Goal: Information Seeking & Learning: Learn about a topic

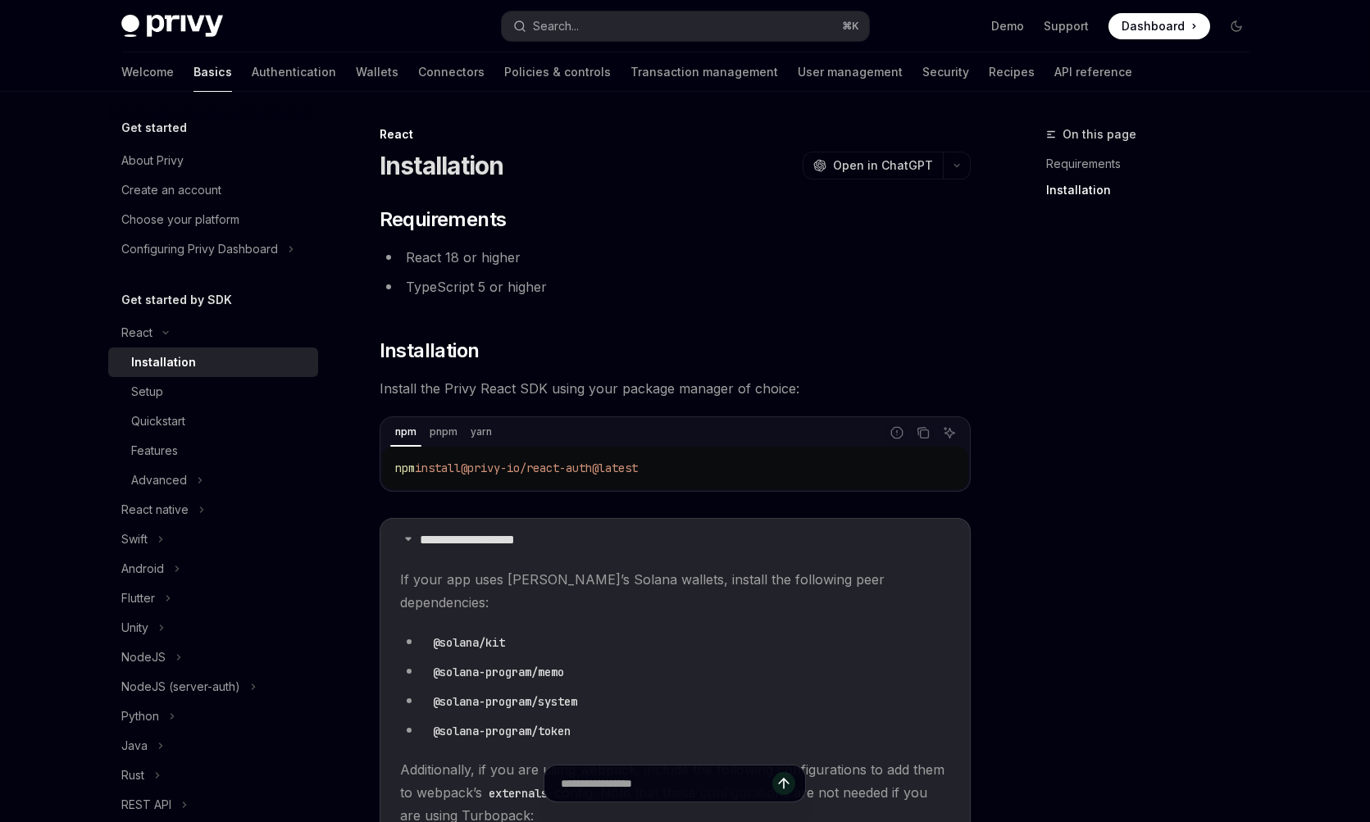
scroll to position [414, 0]
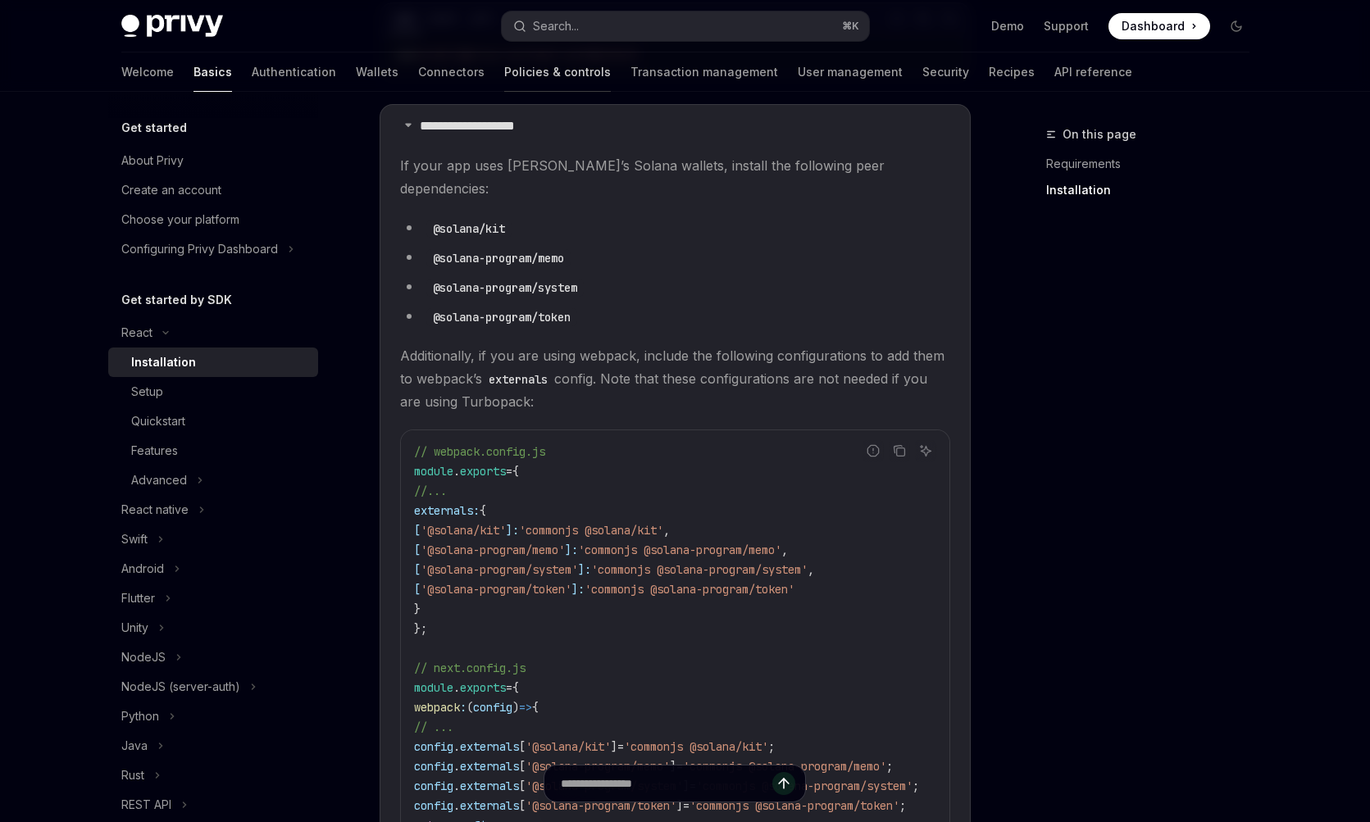
click at [504, 63] on link "Policies & controls" at bounding box center [557, 71] width 107 height 39
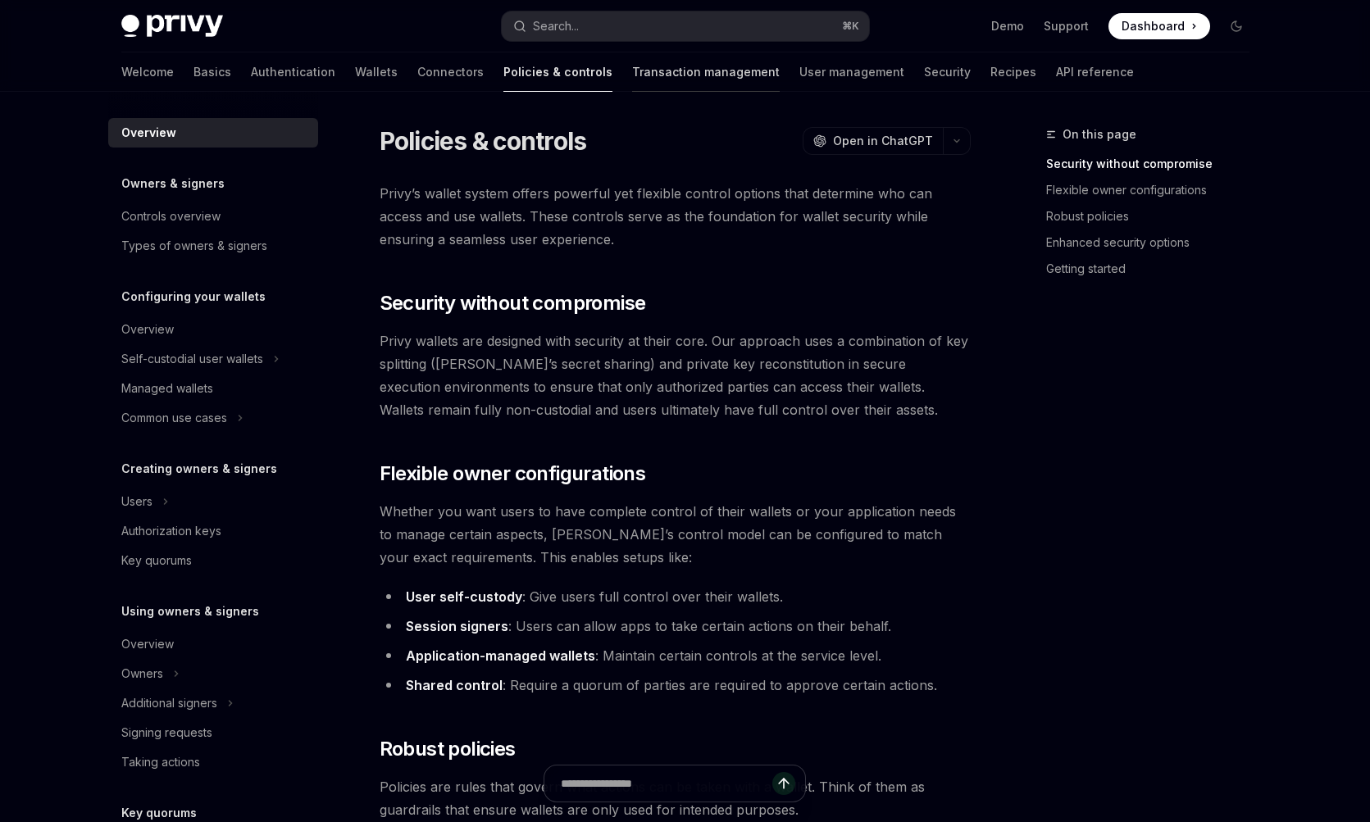
click at [632, 66] on link "Transaction management" at bounding box center [706, 71] width 148 height 39
type textarea "*"
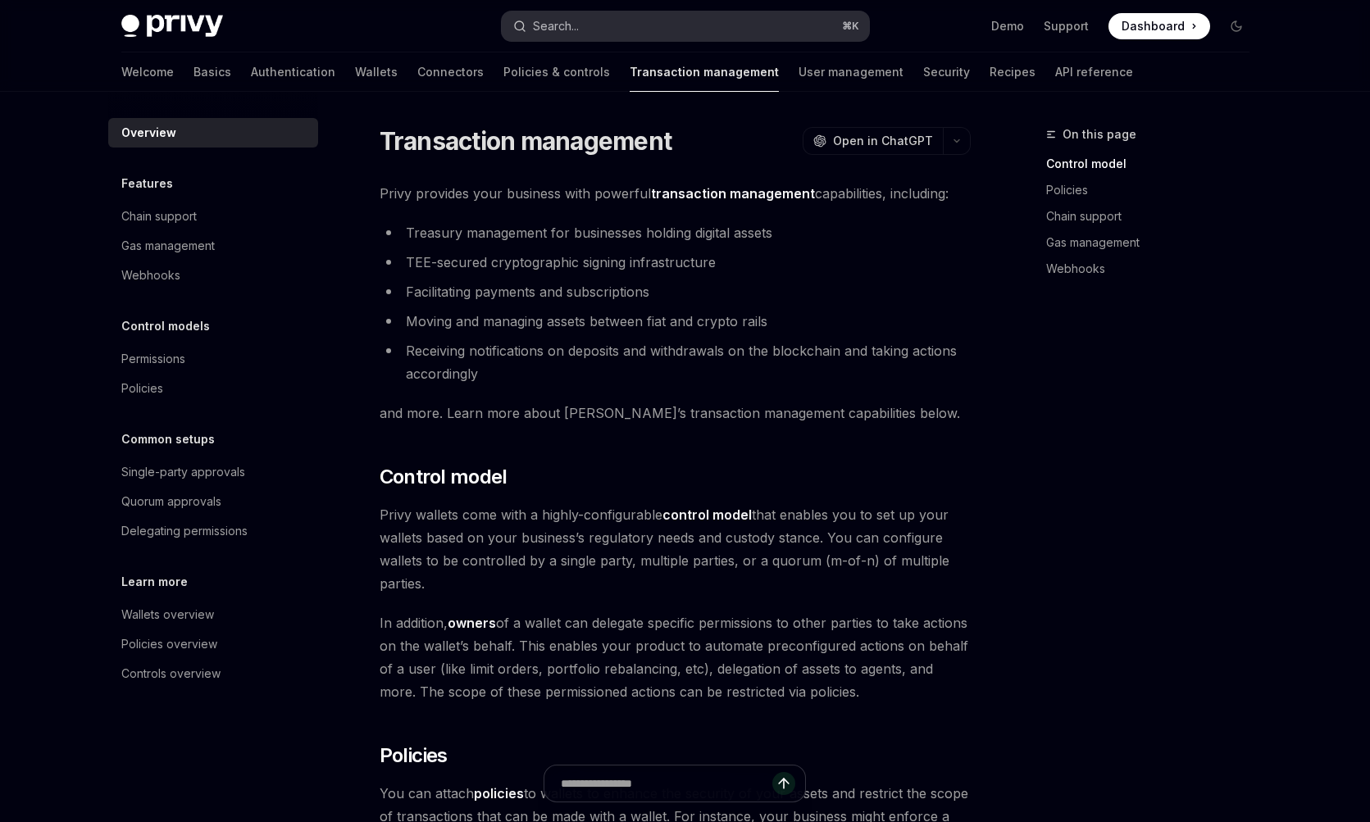
click at [550, 34] on div "Search..." at bounding box center [556, 26] width 46 height 20
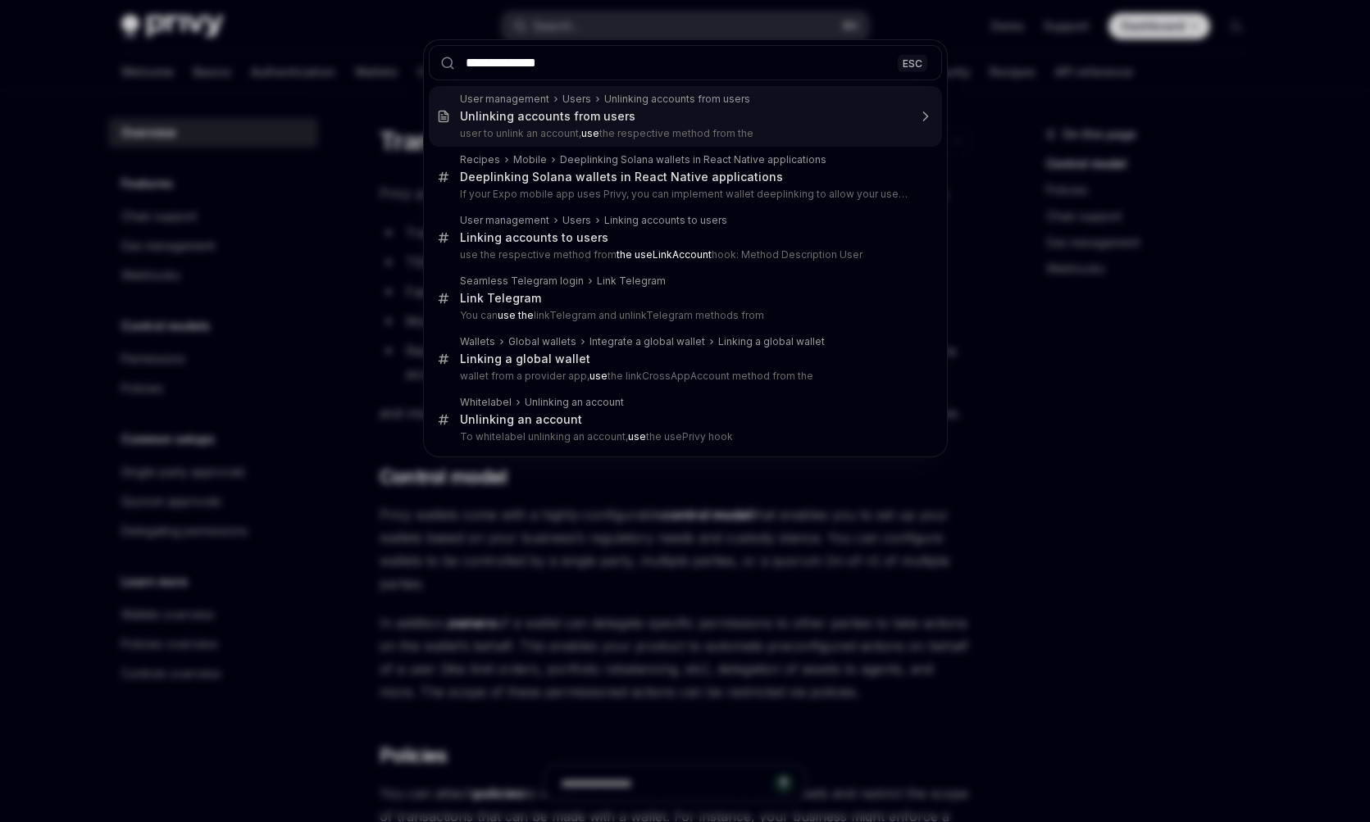
type input "**********"
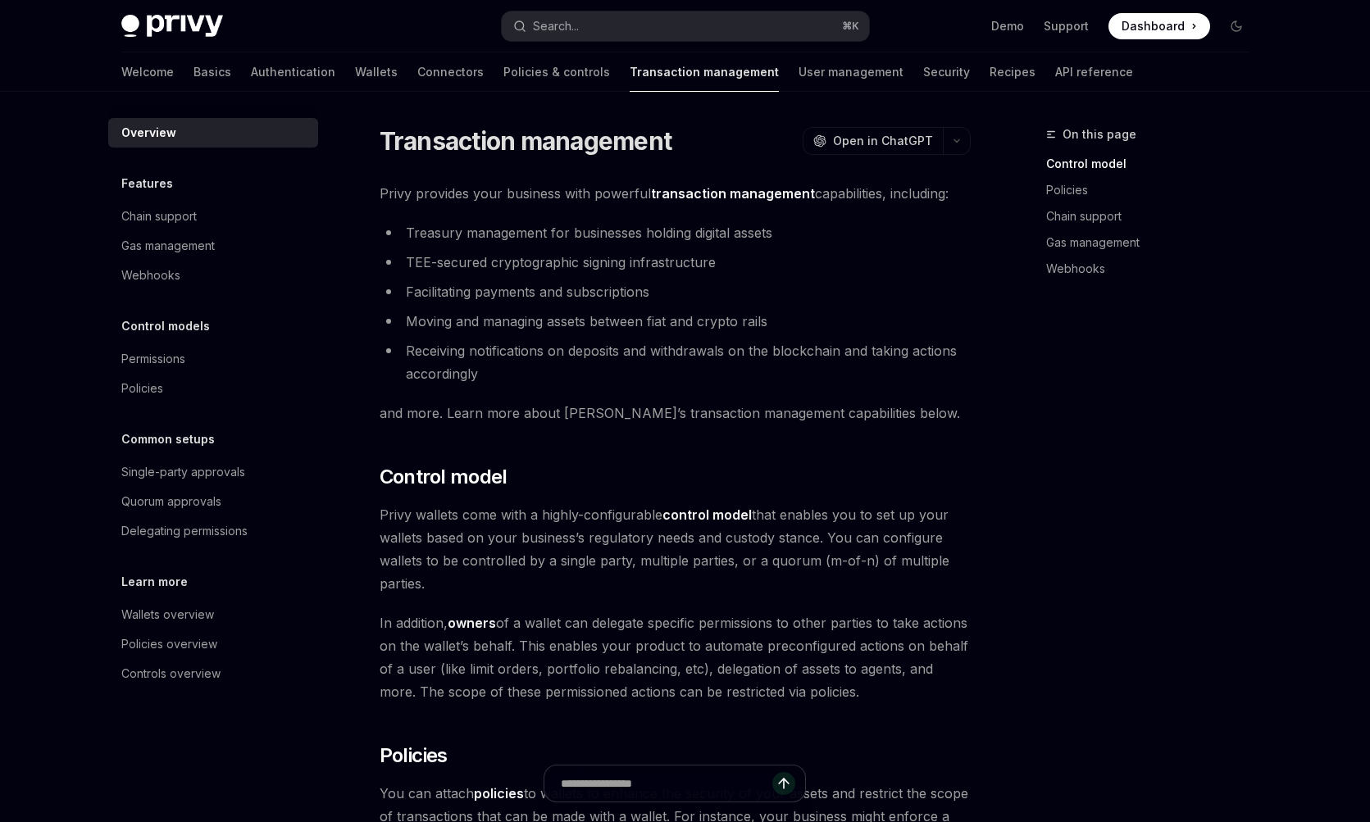
type textarea "*"
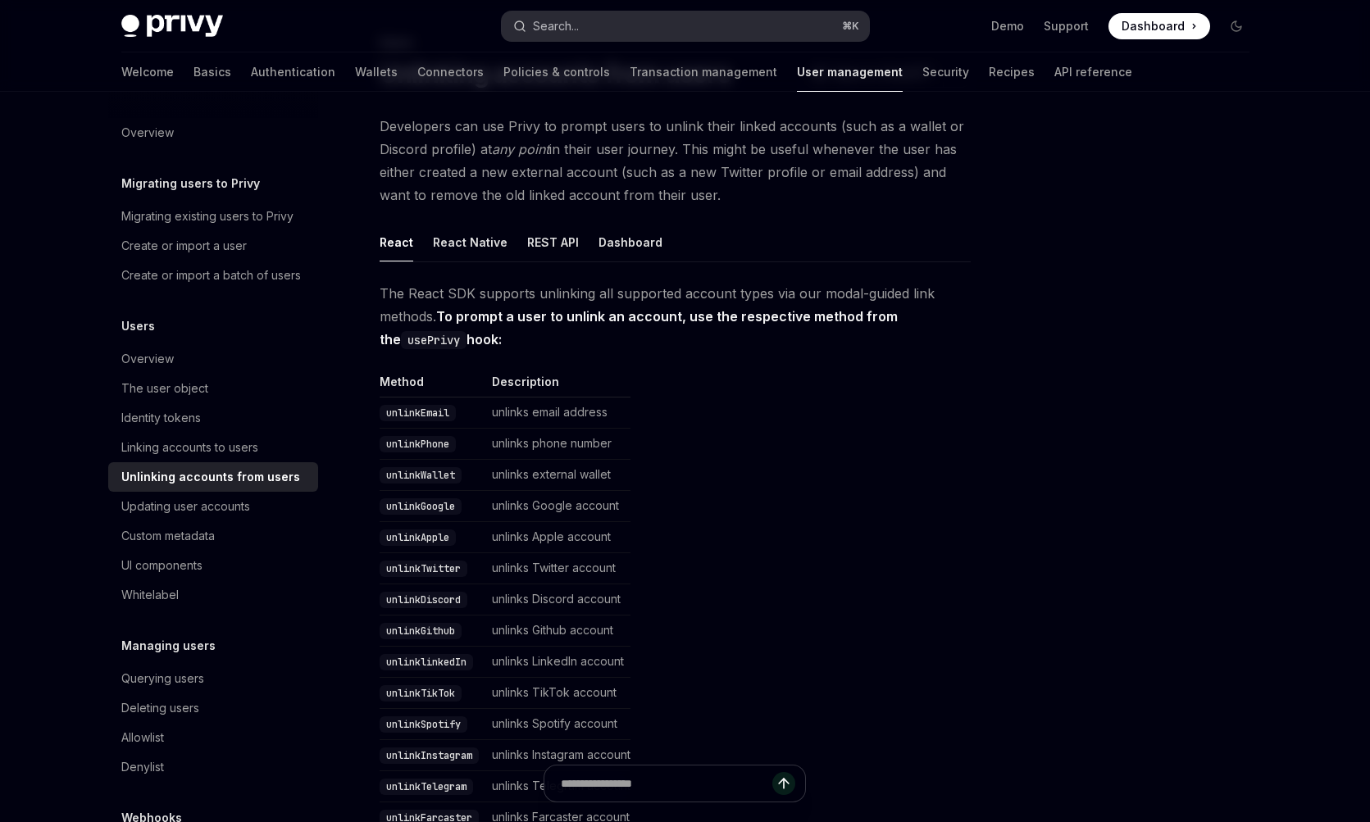
click at [604, 34] on button "Search... ⌘ K" at bounding box center [685, 26] width 367 height 30
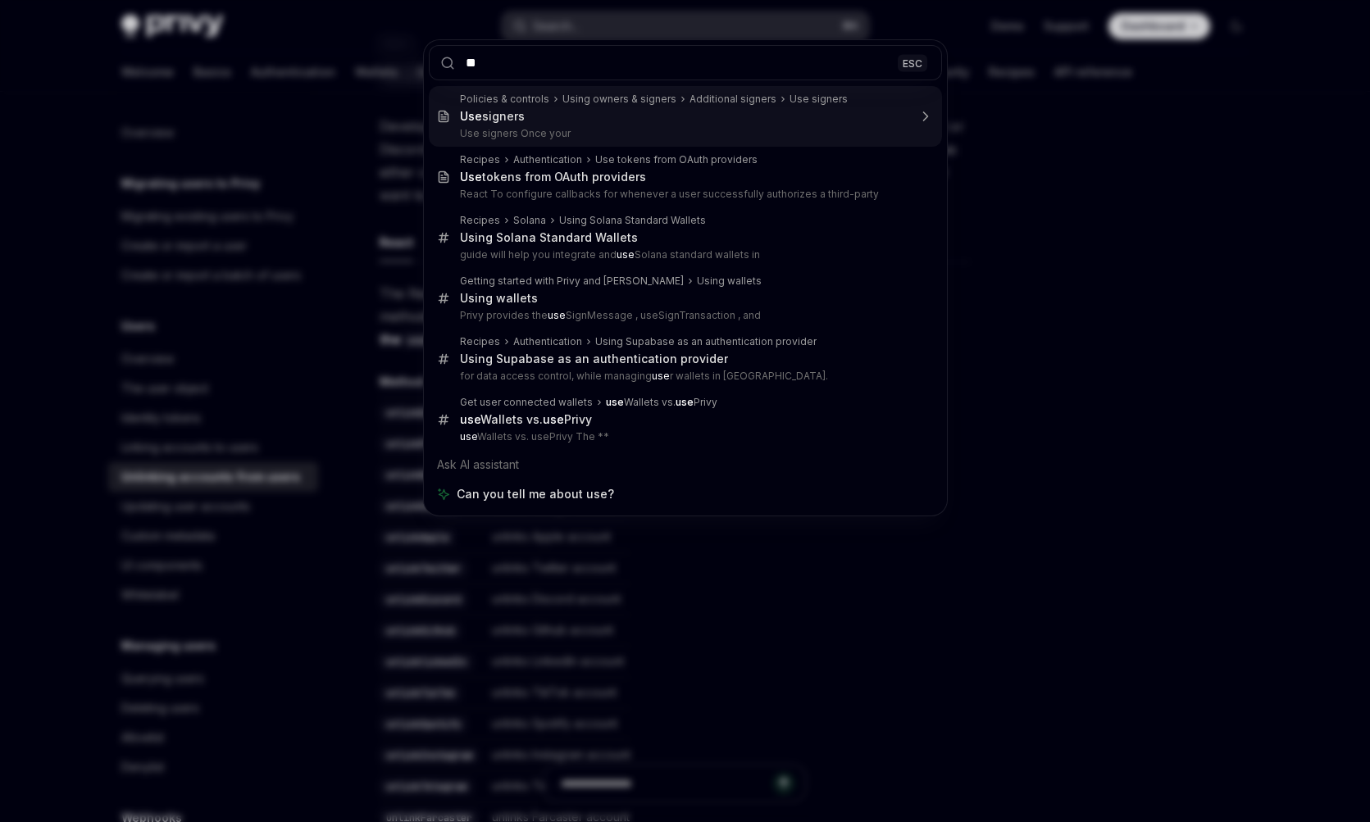
type input "*"
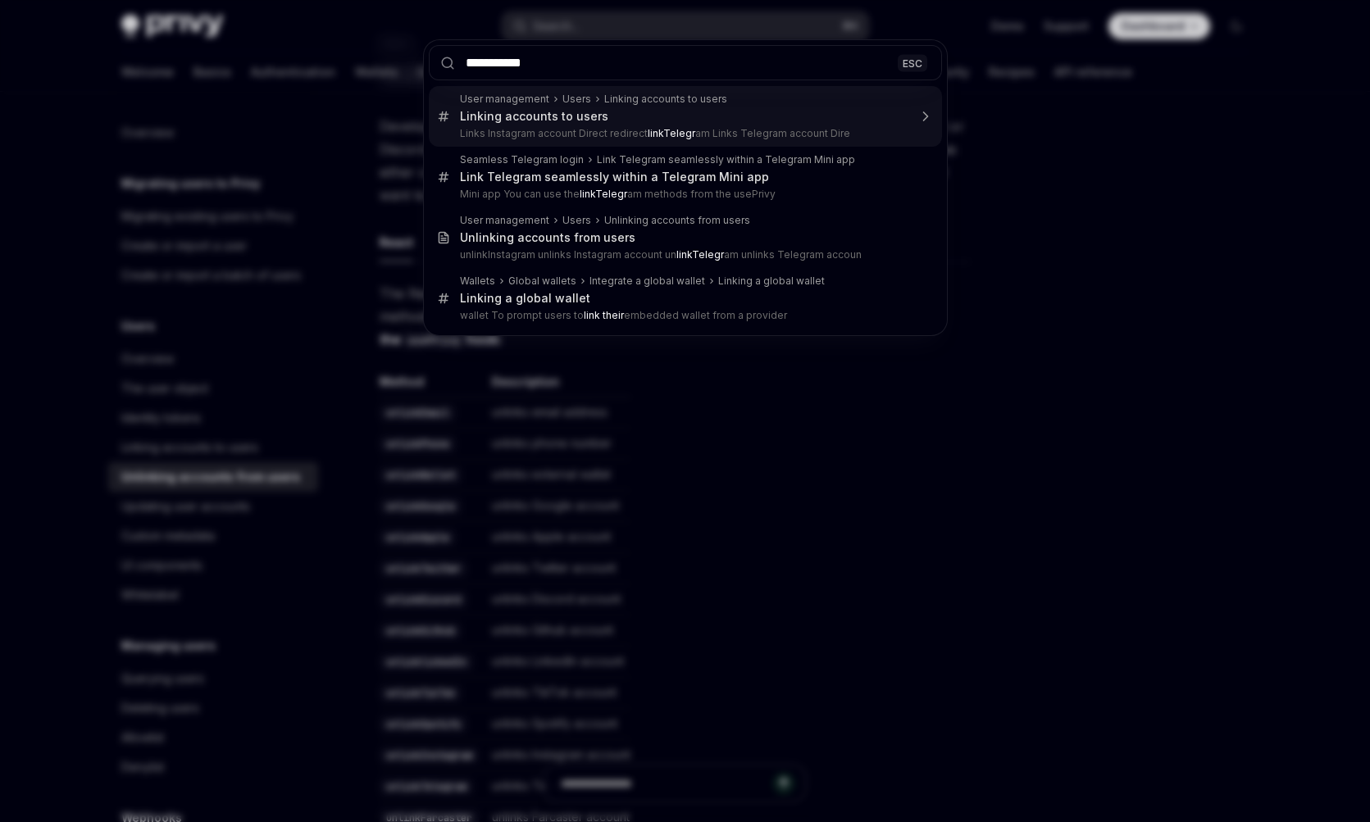
type input "**********"
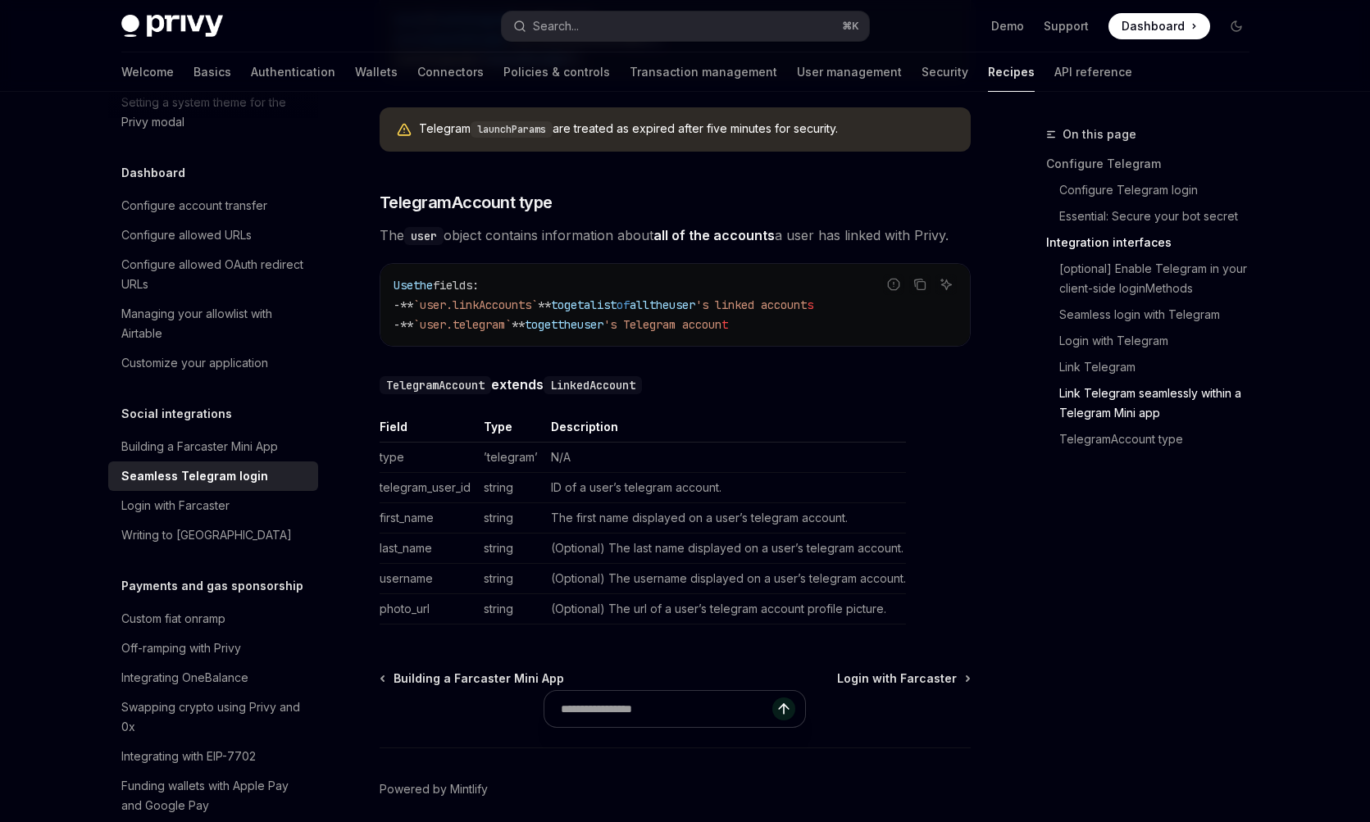
scroll to position [2852, 0]
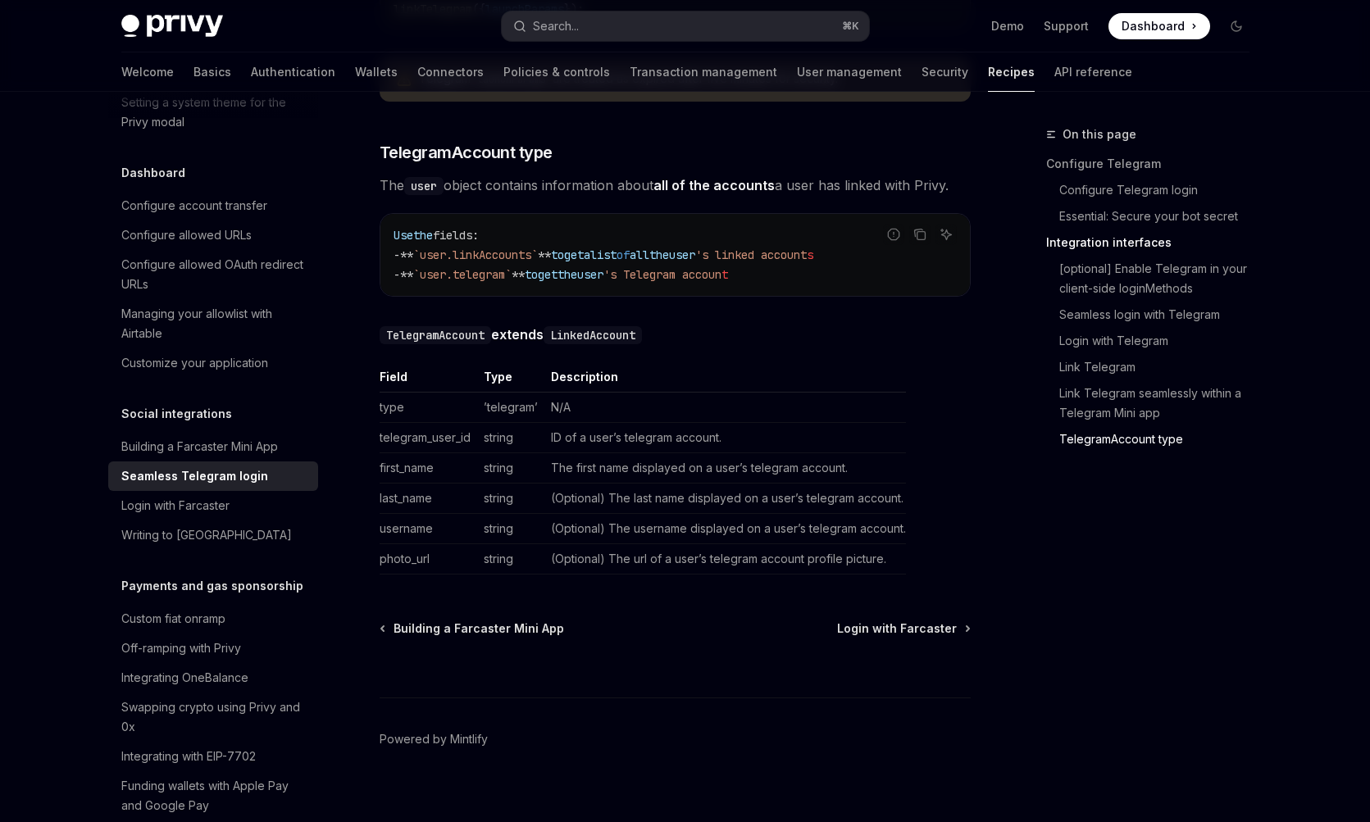
click at [649, 453] on td "The first name displayed on a user’s telegram account." at bounding box center [725, 468] width 362 height 30
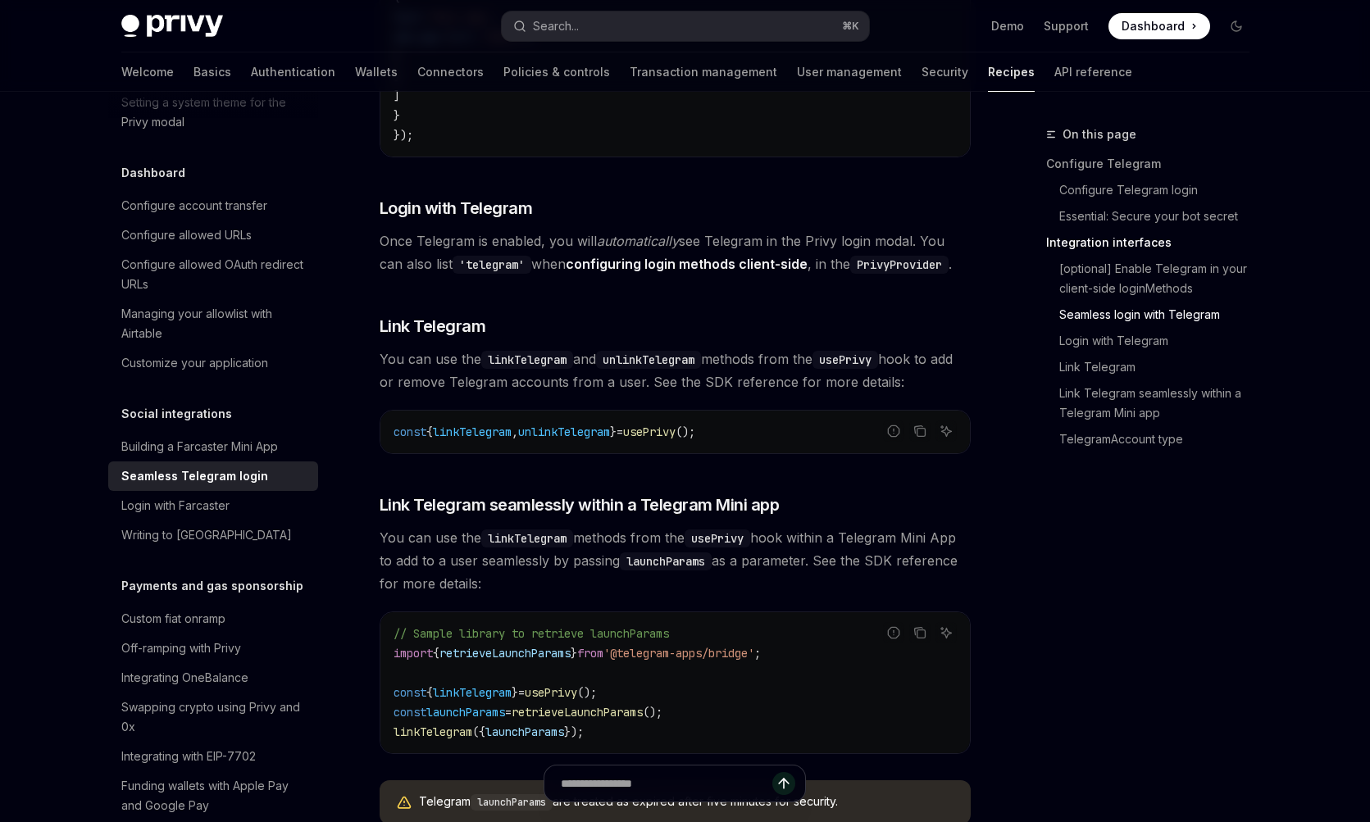
scroll to position [2126, 0]
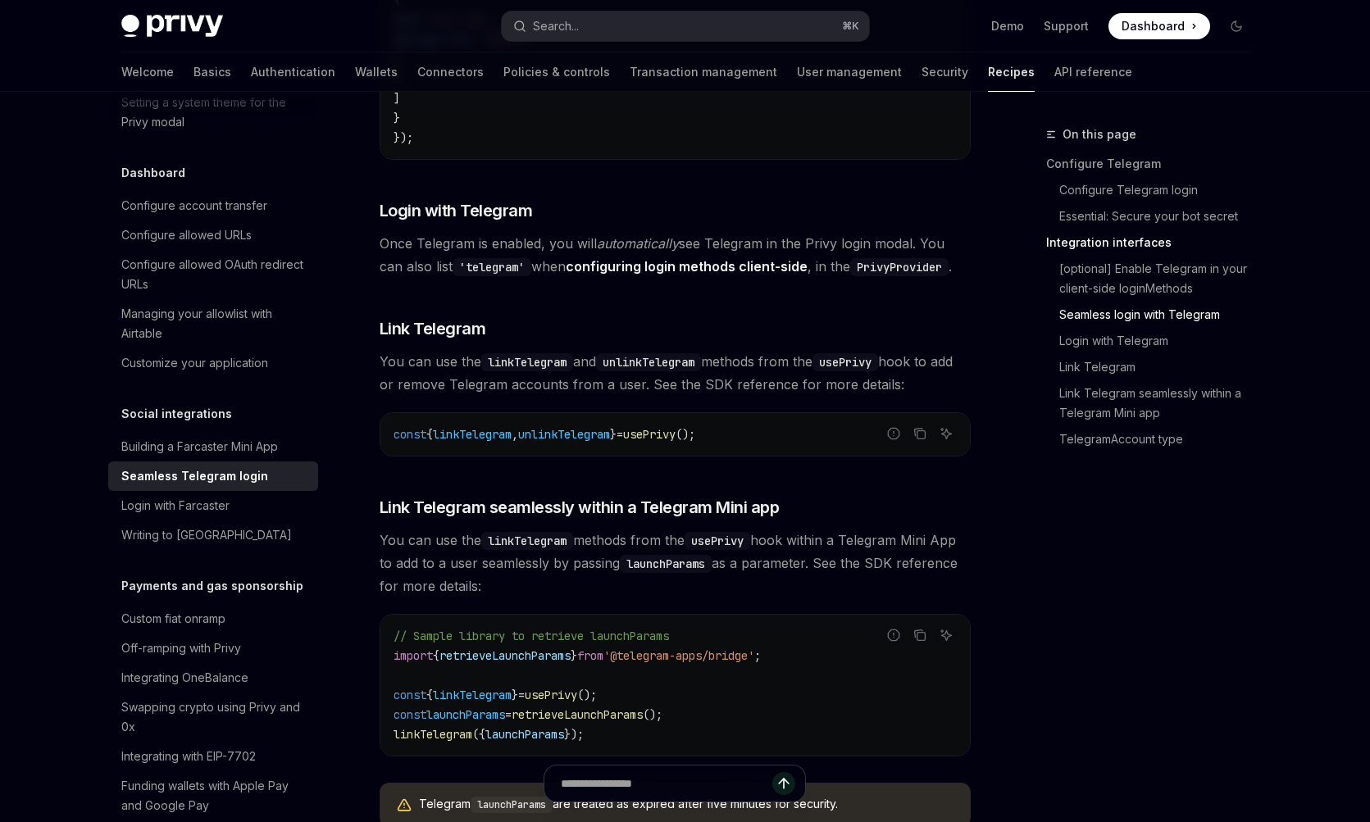
click at [610, 427] on span "unlinkTelegram" at bounding box center [564, 434] width 92 height 15
click at [526, 727] on span "launchParams" at bounding box center [524, 734] width 79 height 15
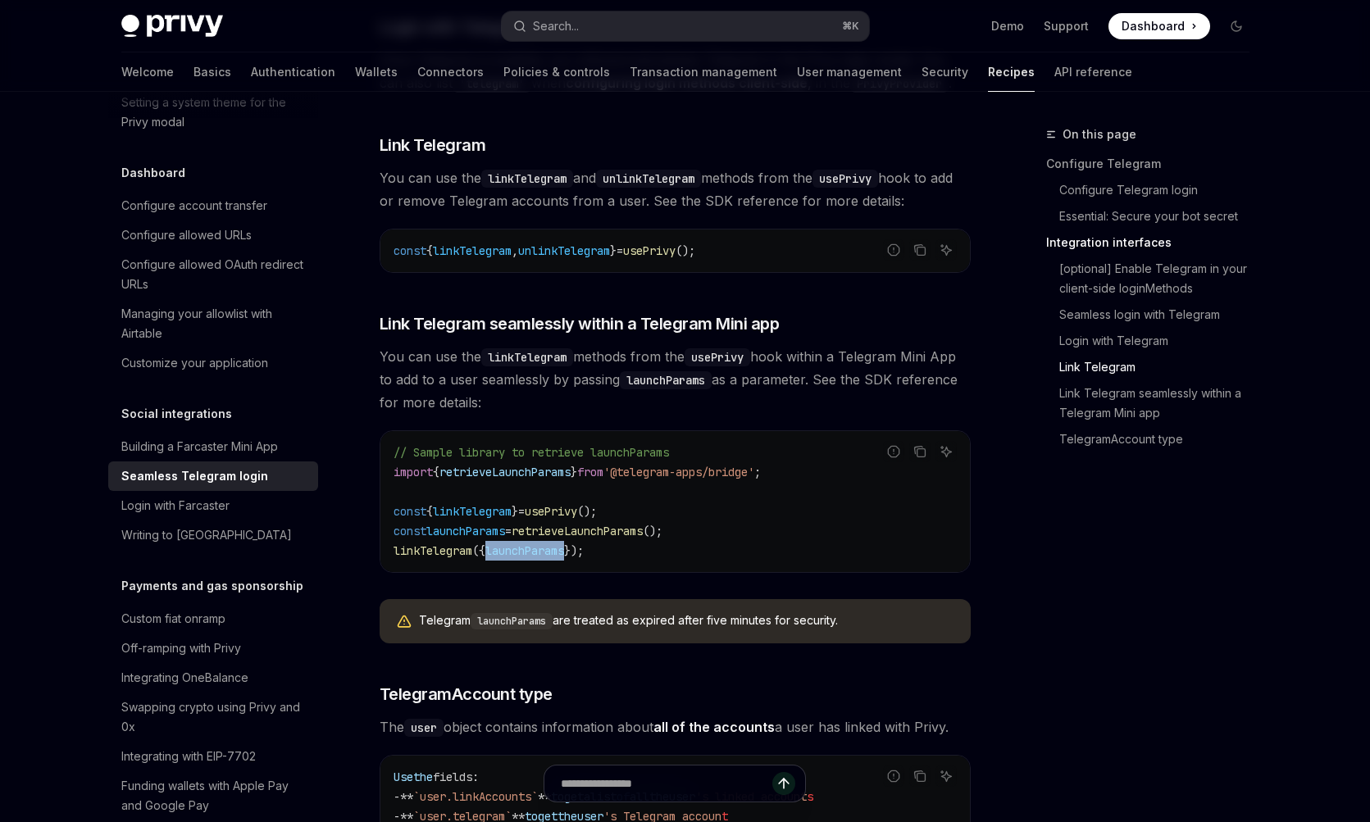
scroll to position [2324, 0]
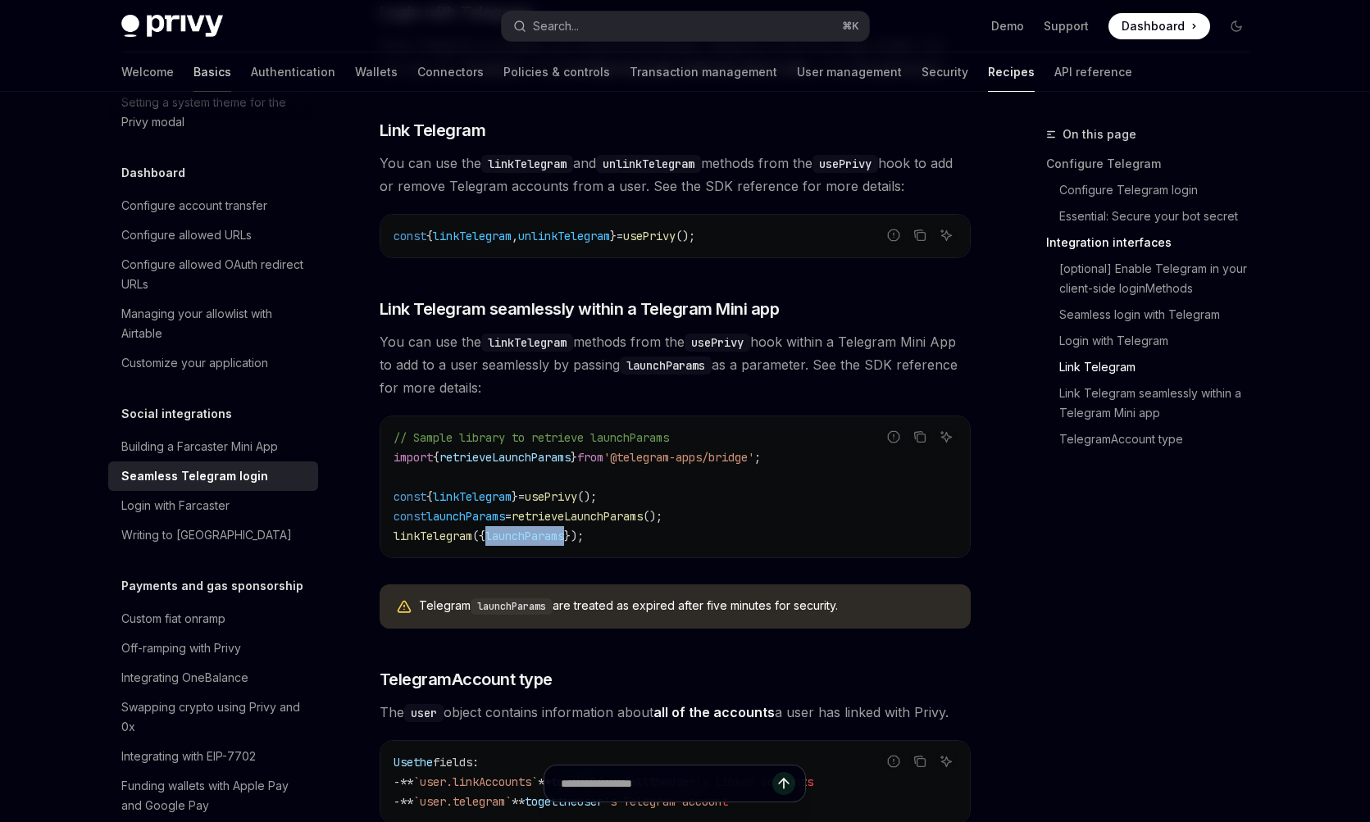
click at [193, 61] on link "Basics" at bounding box center [212, 71] width 38 height 39
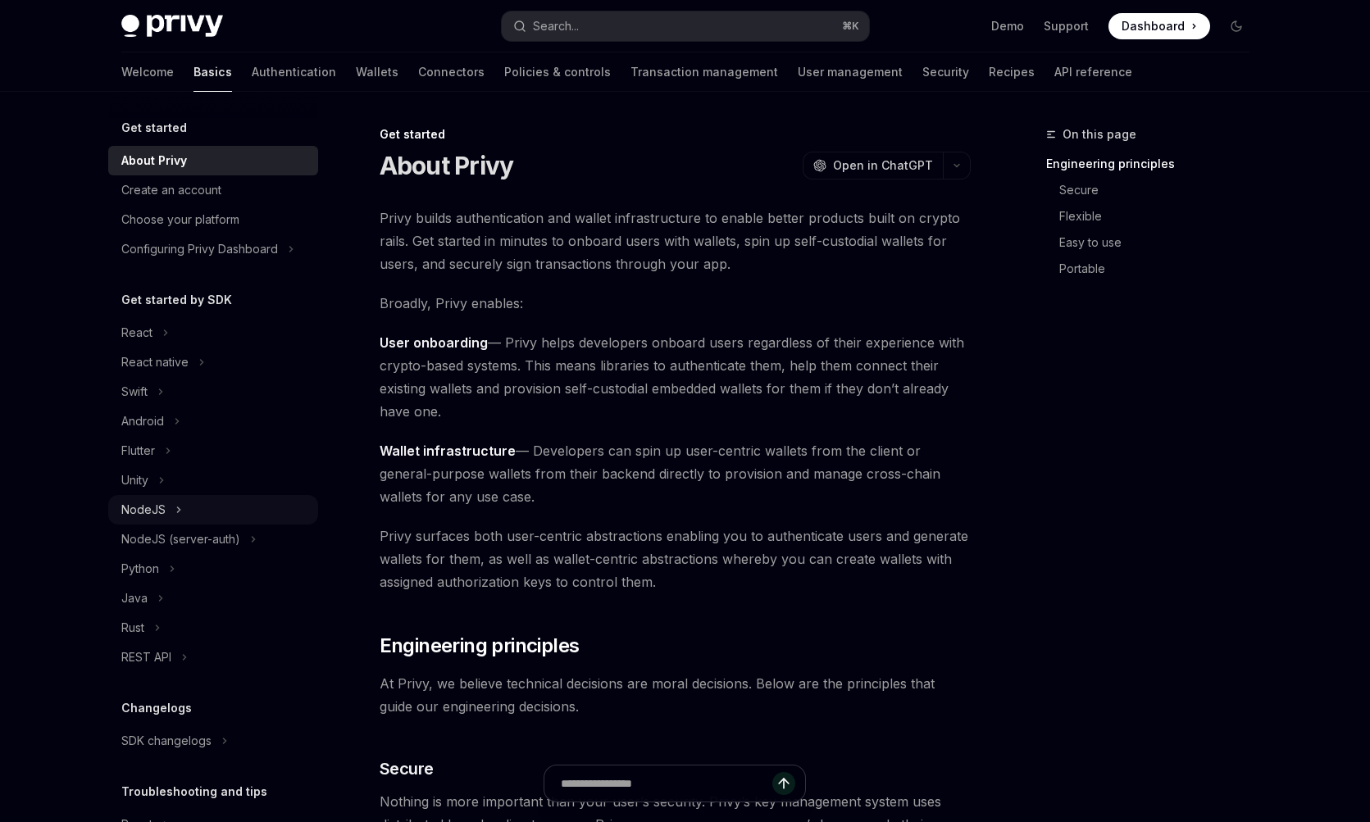
click at [175, 505] on icon "Toggle NodeJS section" at bounding box center [178, 510] width 7 height 20
type textarea "*"
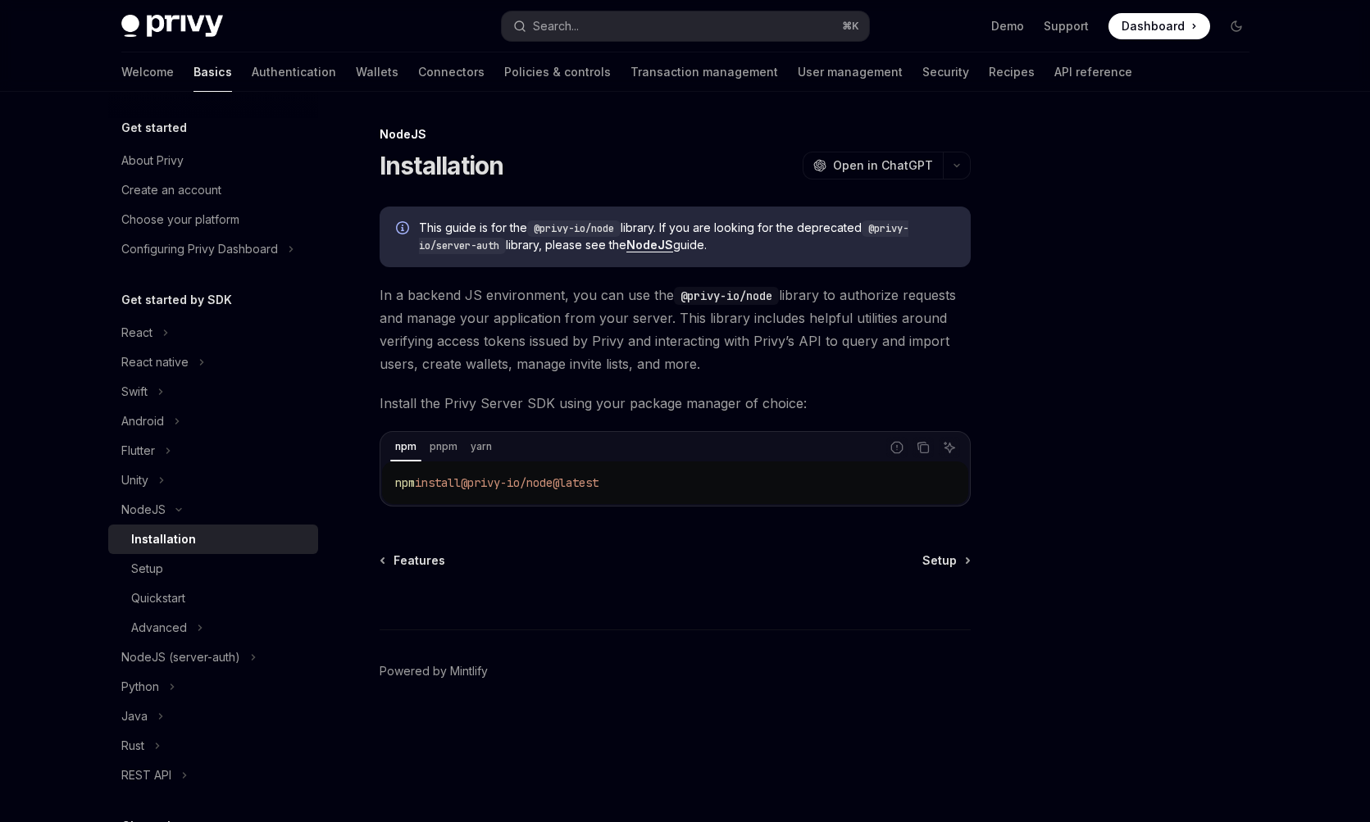
type textarea "*"
